Goal: Task Accomplishment & Management: Manage account settings

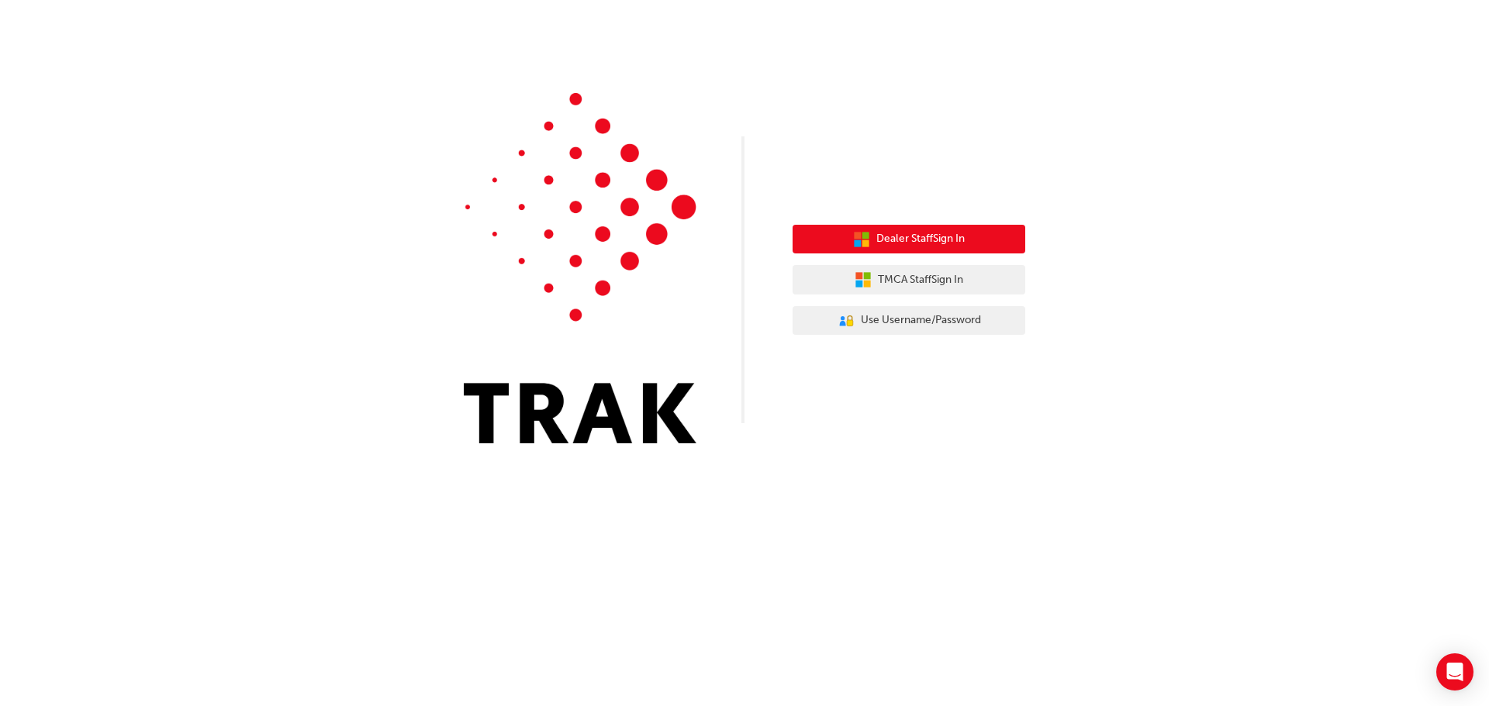
click at [932, 250] on button "Dealer Staff Sign In" at bounding box center [909, 239] width 233 height 29
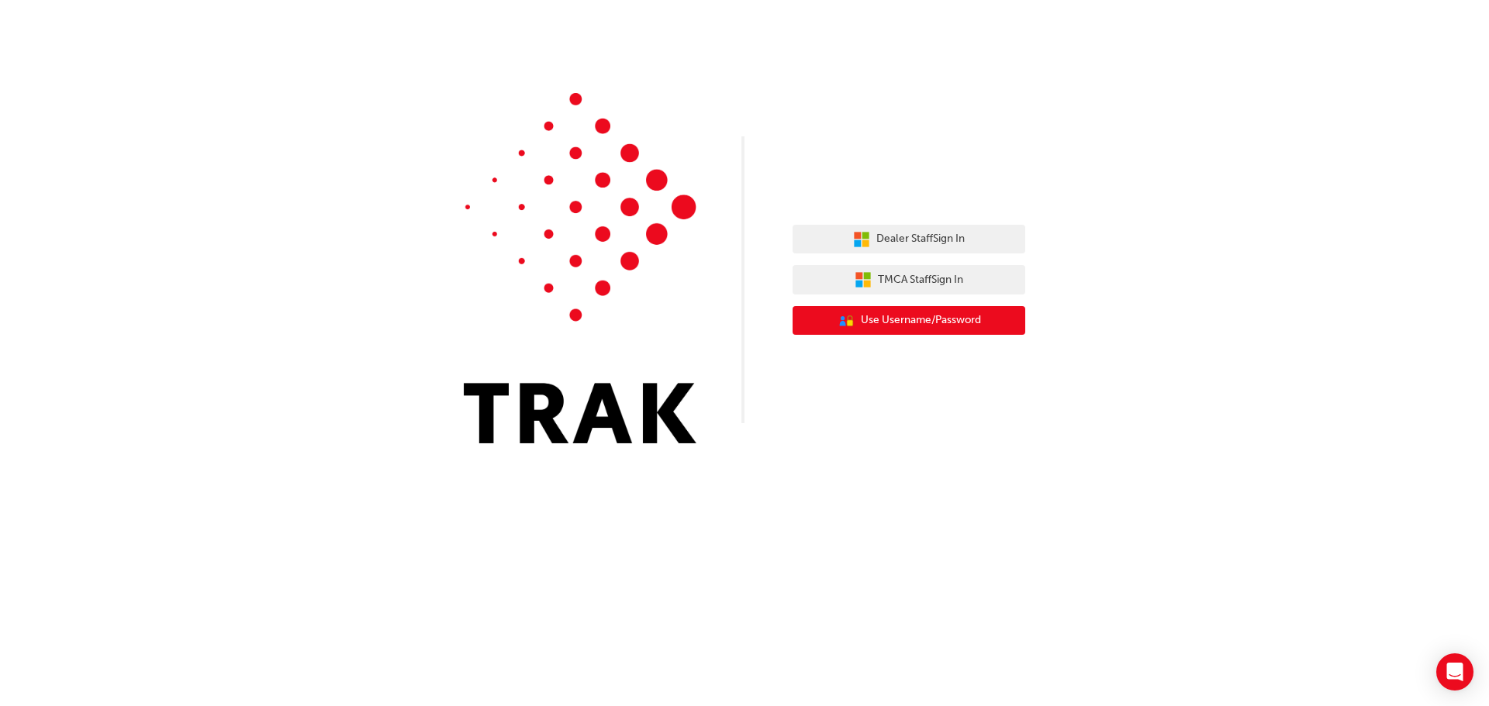
click at [937, 316] on span "Use Username/Password" at bounding box center [921, 321] width 120 height 18
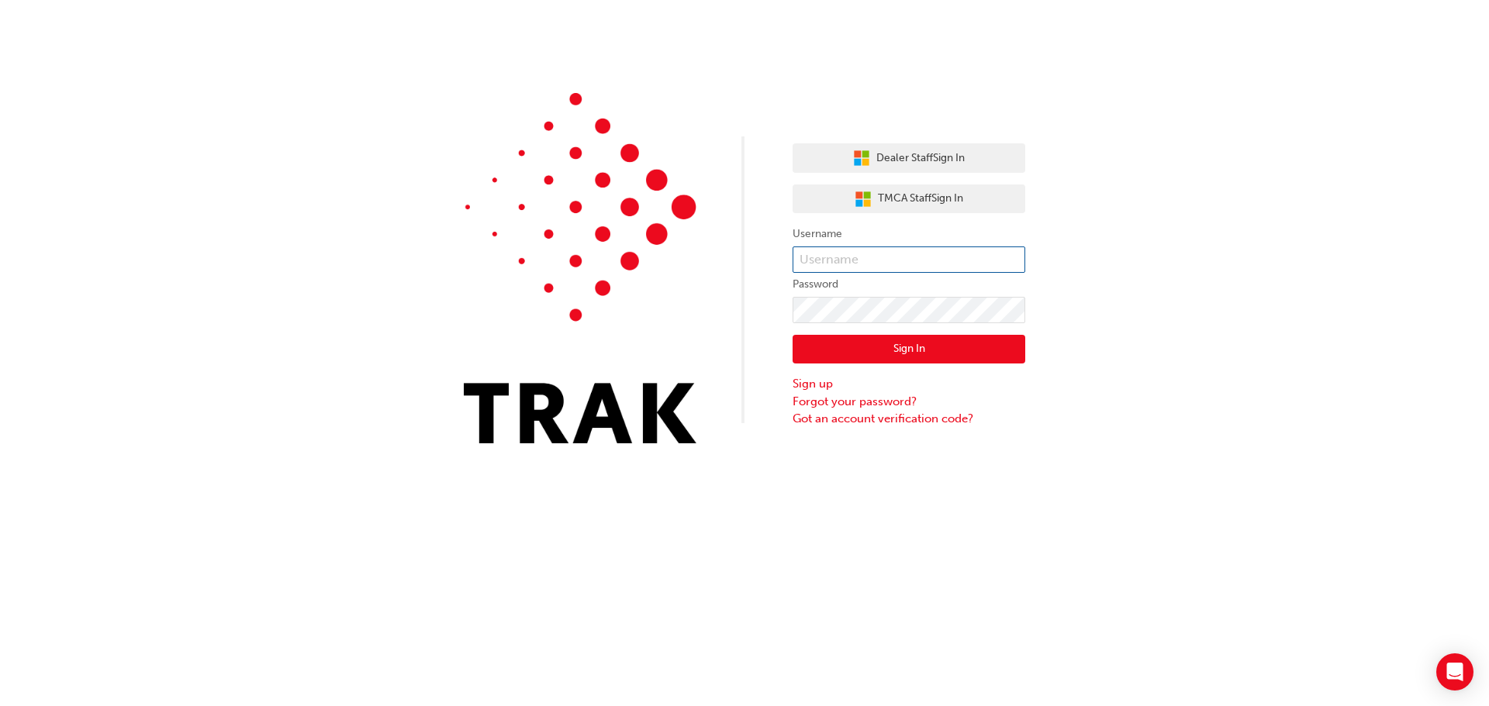
click at [870, 268] on input "text" at bounding box center [909, 260] width 233 height 26
type input "[PERSON_NAME][EMAIL_ADDRESS][DOMAIN_NAME]"
click at [897, 403] on link "Forgot your password?" at bounding box center [909, 402] width 233 height 18
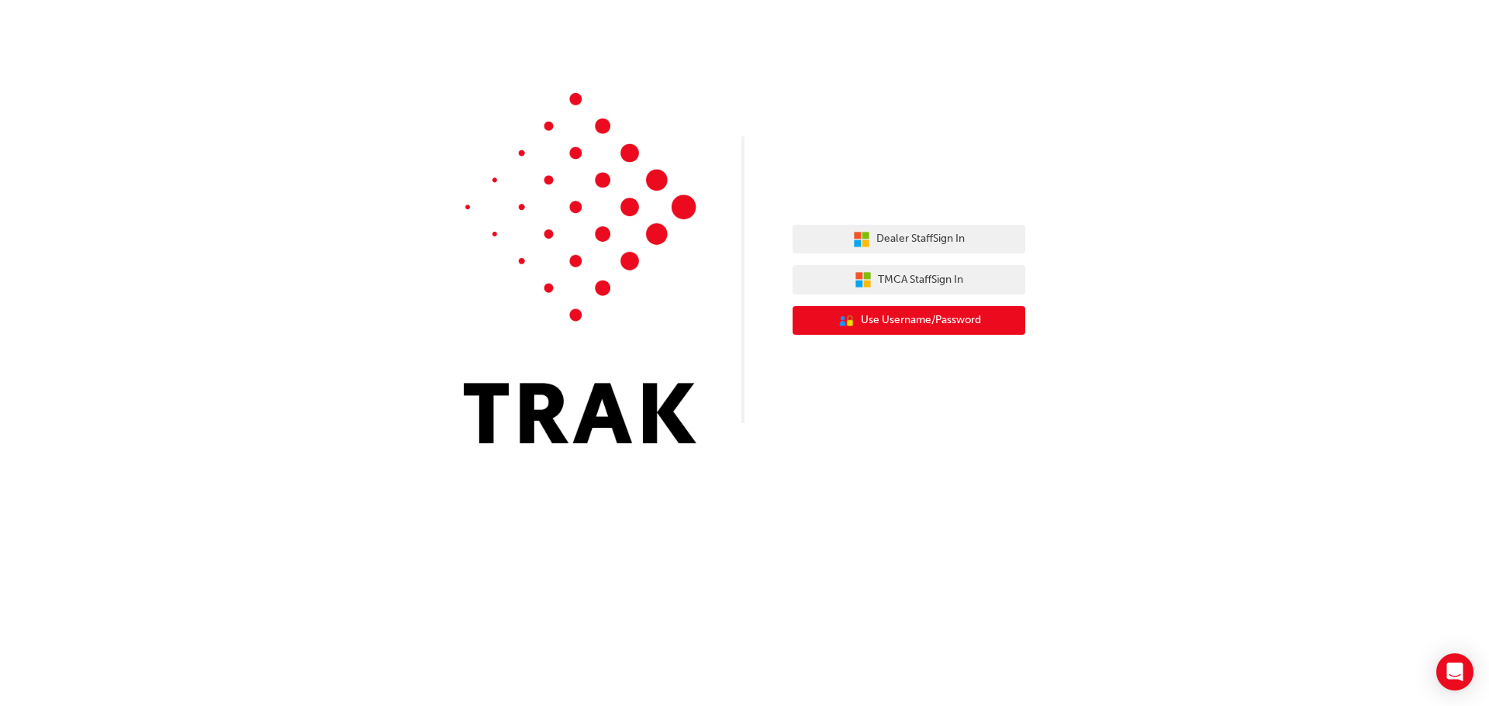
click at [936, 316] on span "Use Username/Password" at bounding box center [921, 321] width 120 height 18
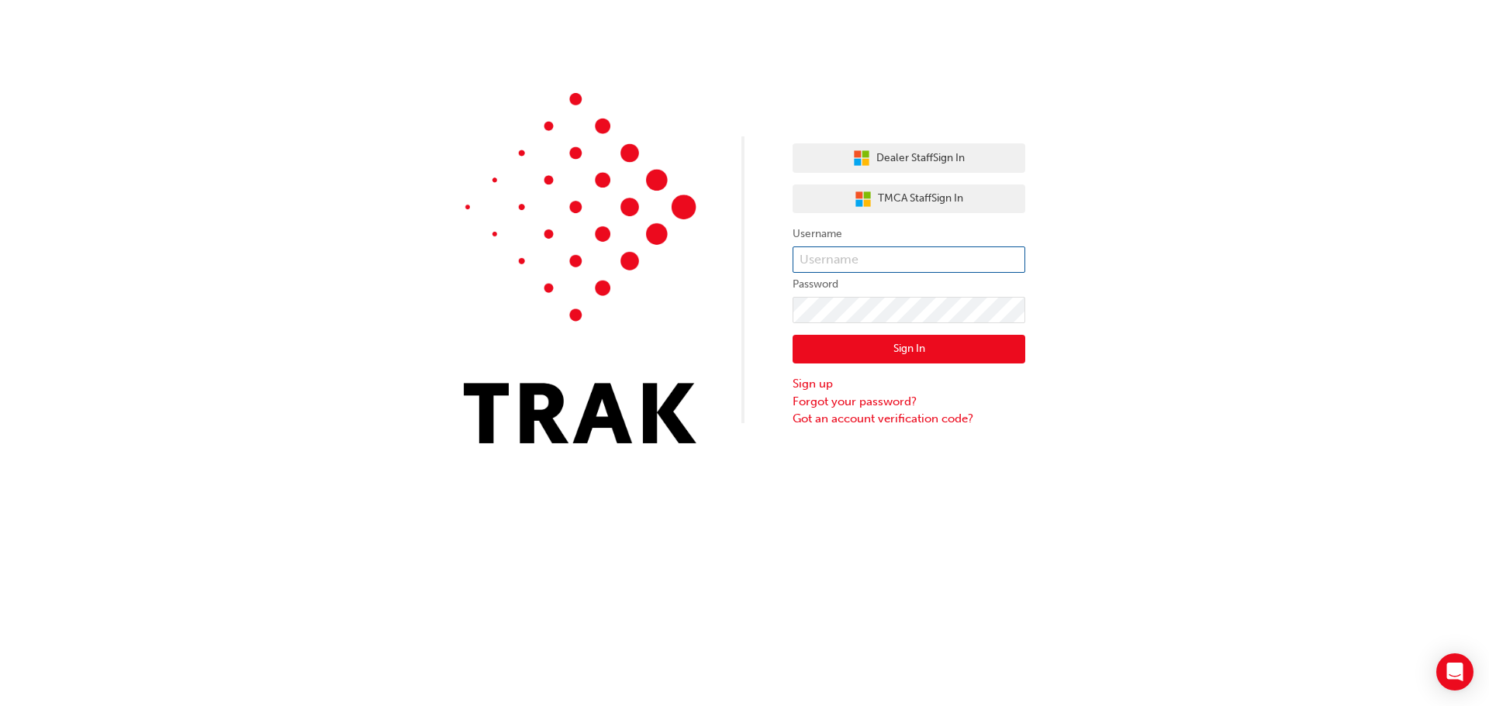
click at [826, 254] on input "text" at bounding box center [909, 260] width 233 height 26
type input "[PERSON_NAME][EMAIL_ADDRESS][DOMAIN_NAME]"
click at [823, 389] on link "Sign up" at bounding box center [909, 384] width 233 height 18
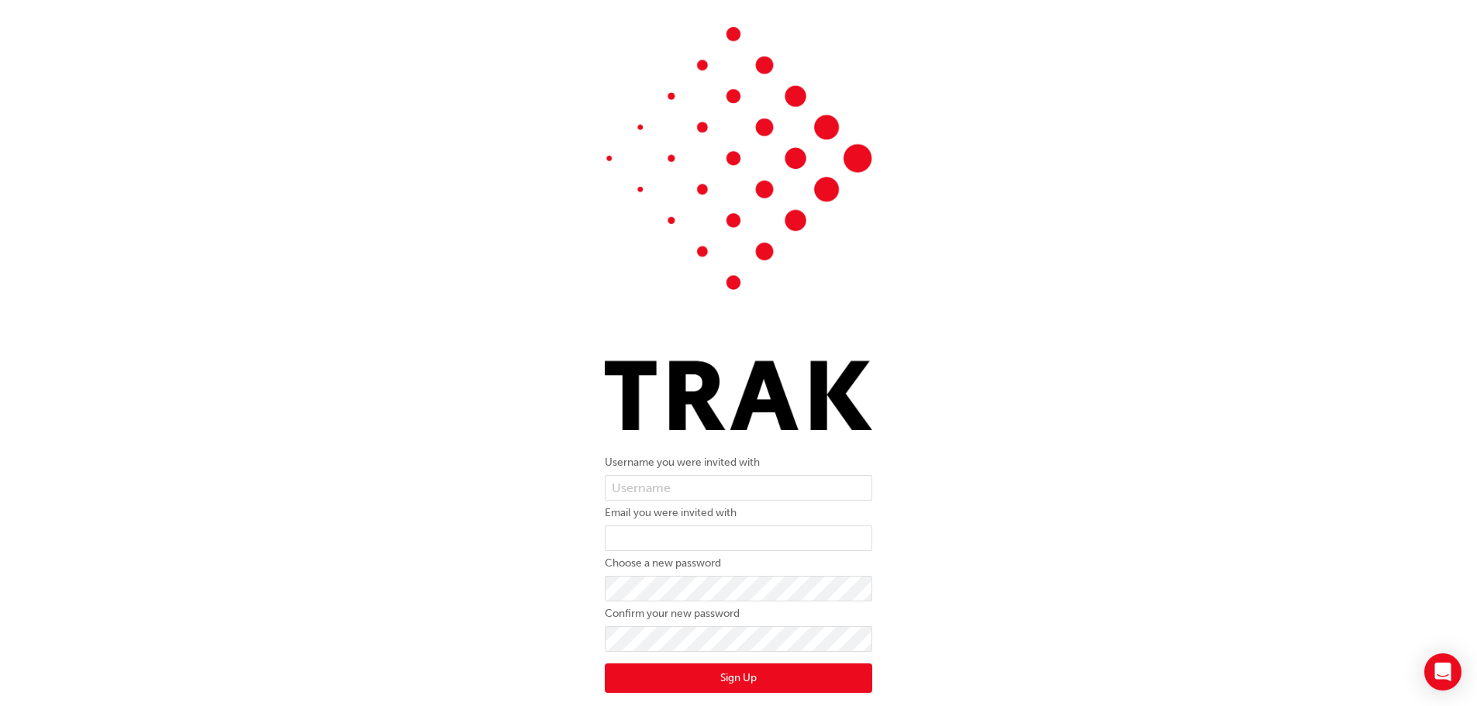
scroll to position [47, 0]
